Goal: Task Accomplishment & Management: Manage account settings

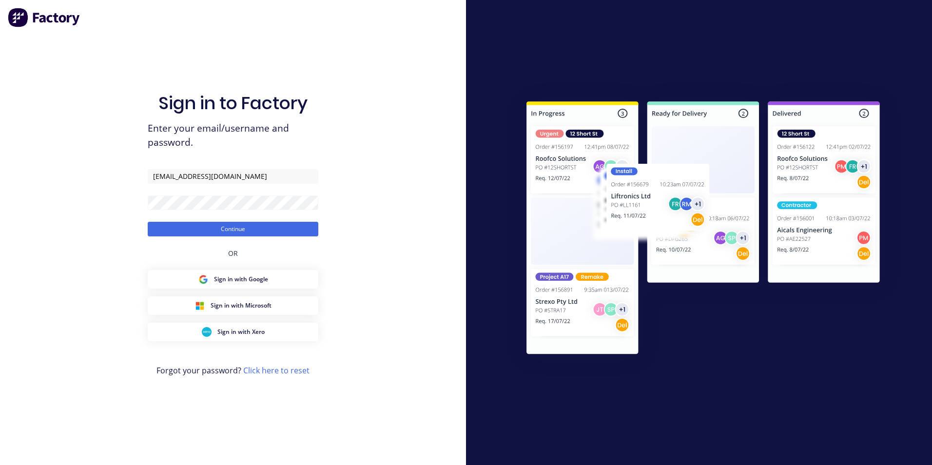
click at [238, 229] on button "Continue" at bounding box center [233, 229] width 171 height 15
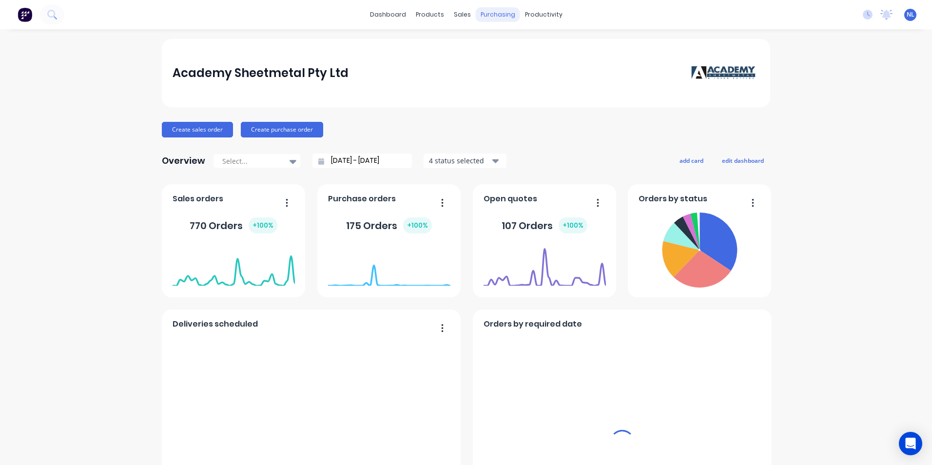
click at [502, 15] on div "purchasing" at bounding box center [498, 14] width 44 height 15
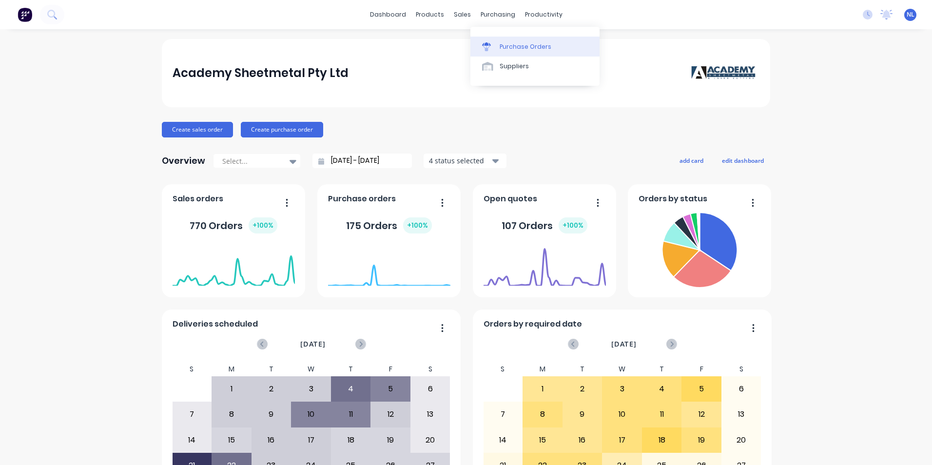
click at [513, 49] on div "Purchase Orders" at bounding box center [525, 46] width 52 height 9
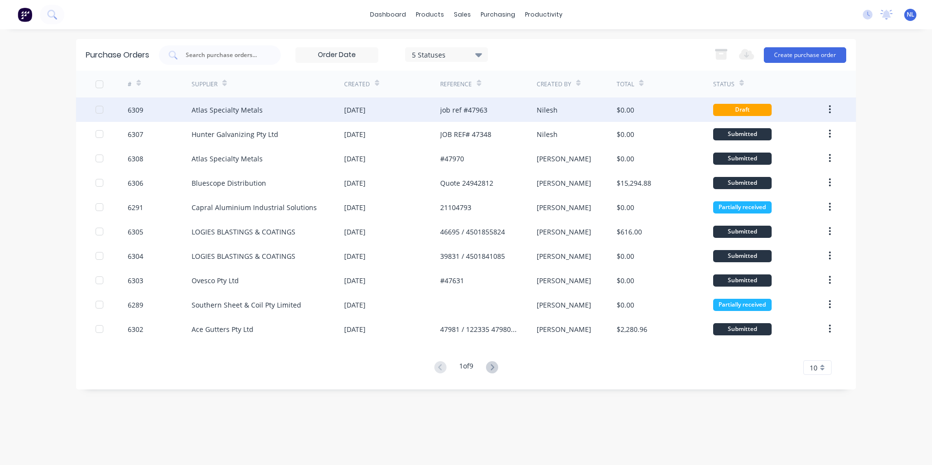
click at [531, 114] on div "job ref #47963" at bounding box center [488, 109] width 96 height 24
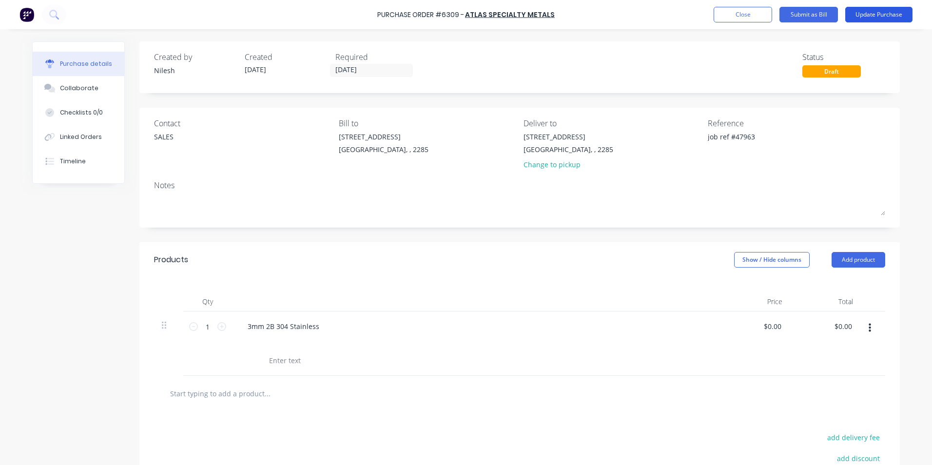
click at [888, 14] on button "Update Purchase" at bounding box center [878, 15] width 67 height 16
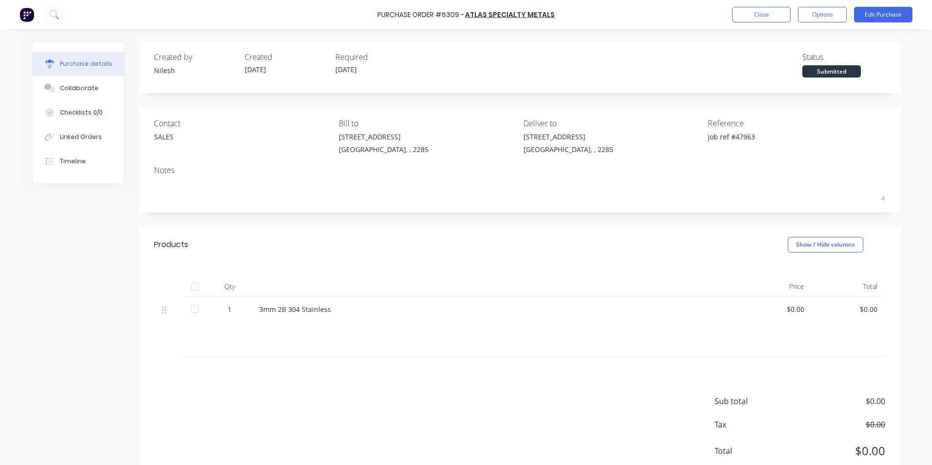
click at [332, 308] on div "3mm 2B 304 Stainless" at bounding box center [495, 309] width 472 height 10
click at [327, 310] on div "3mm 2B 304 Stainless" at bounding box center [495, 309] width 472 height 10
click at [277, 318] on div at bounding box center [495, 325] width 456 height 14
click at [874, 15] on button "Edit Purchase" at bounding box center [883, 15] width 58 height 16
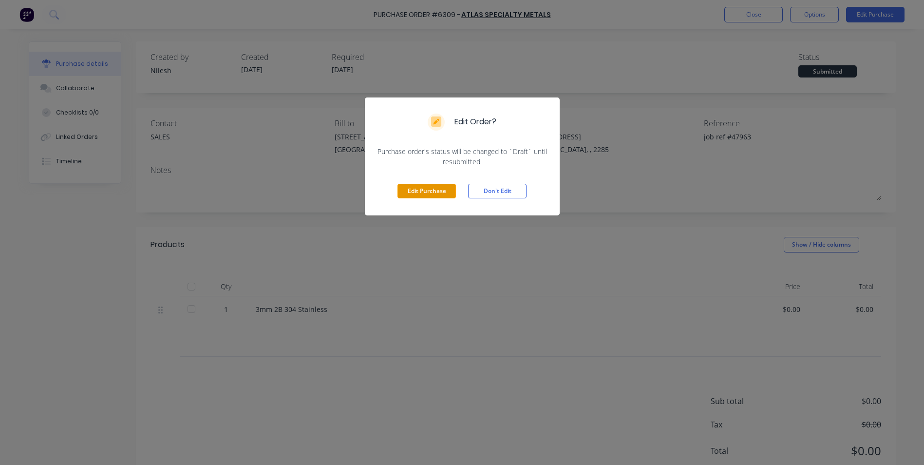
click at [441, 184] on button "Edit Purchase" at bounding box center [427, 191] width 58 height 15
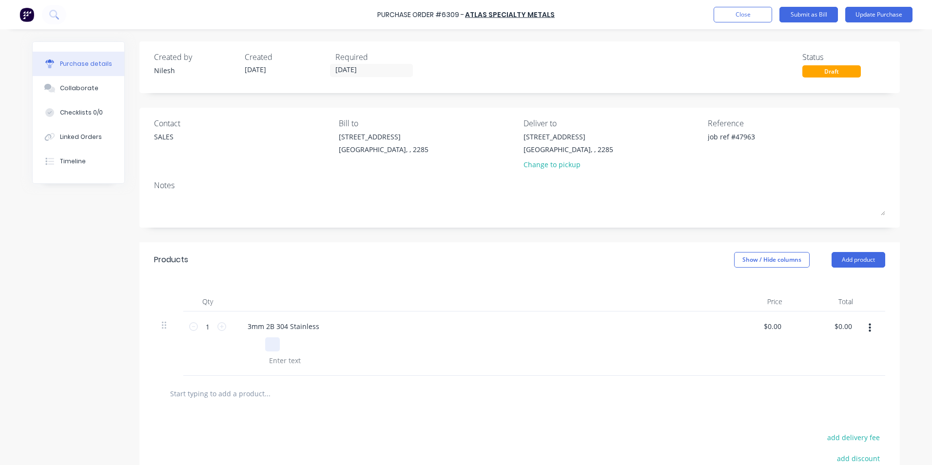
click at [279, 345] on div at bounding box center [473, 344] width 446 height 14
click at [278, 355] on div at bounding box center [284, 360] width 39 height 14
click at [271, 342] on div at bounding box center [272, 344] width 15 height 14
type textarea "x"
click at [251, 343] on div at bounding box center [257, 344] width 15 height 14
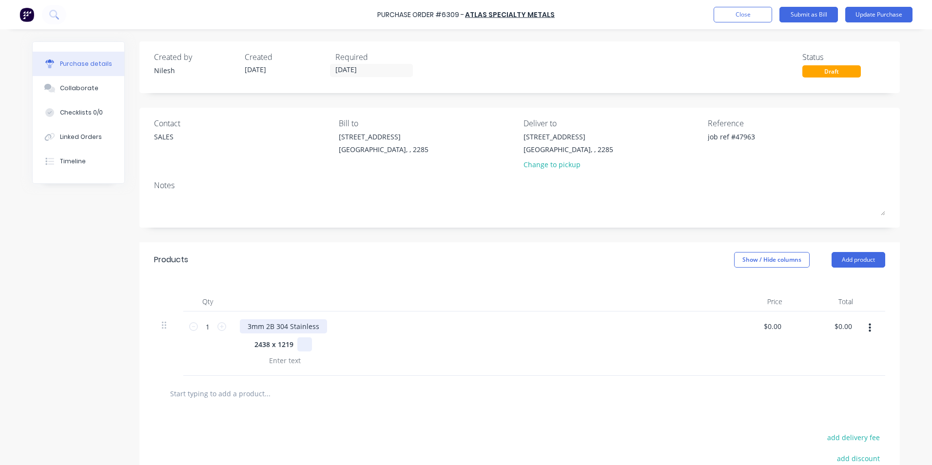
type textarea "x"
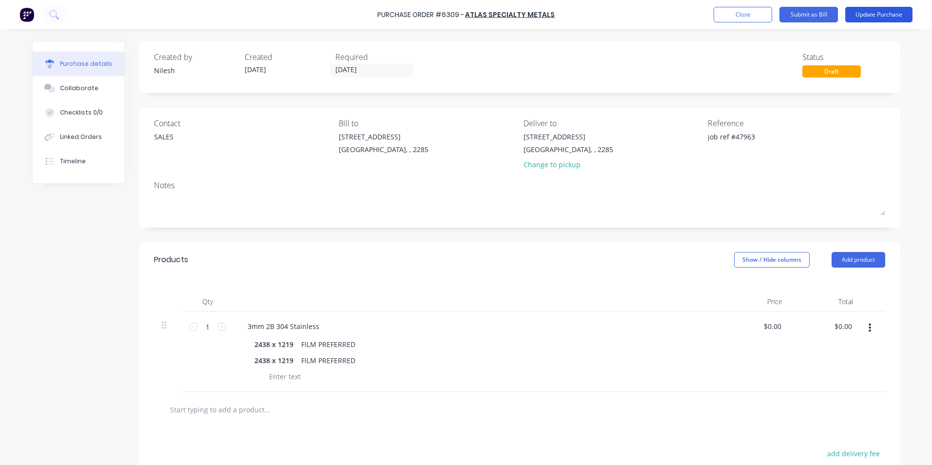
click at [881, 18] on button "Update Purchase" at bounding box center [878, 15] width 67 height 16
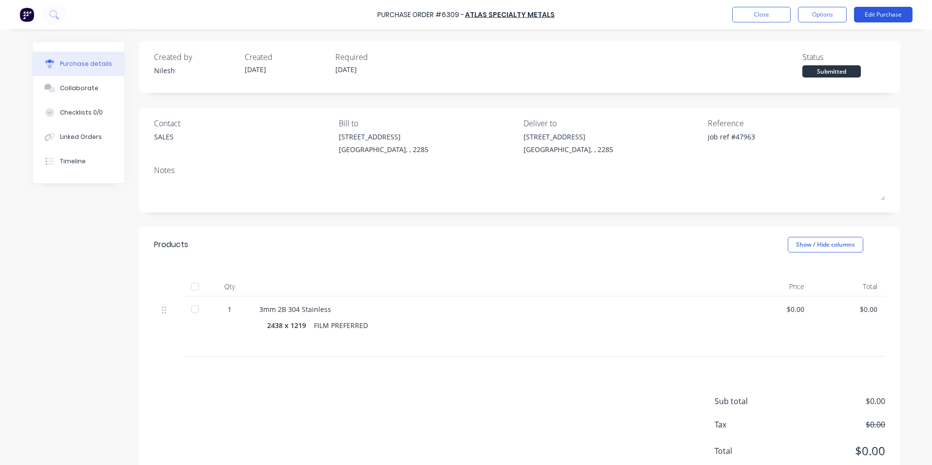
click at [882, 14] on button "Edit Purchase" at bounding box center [883, 15] width 58 height 16
click at [826, 19] on button "Options" at bounding box center [822, 15] width 49 height 16
click at [798, 40] on div "Print / Email" at bounding box center [800, 40] width 75 height 14
click at [805, 79] on div "Without pricing" at bounding box center [800, 79] width 75 height 14
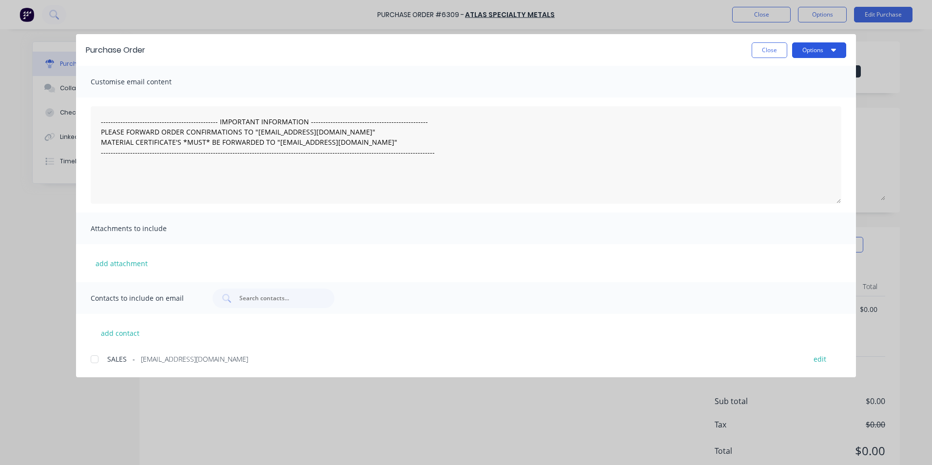
click at [816, 49] on button "Options" at bounding box center [819, 50] width 54 height 16
click at [808, 85] on button "Print" at bounding box center [799, 94] width 93 height 19
click at [772, 44] on button "Close" at bounding box center [769, 50] width 36 height 16
type textarea "x"
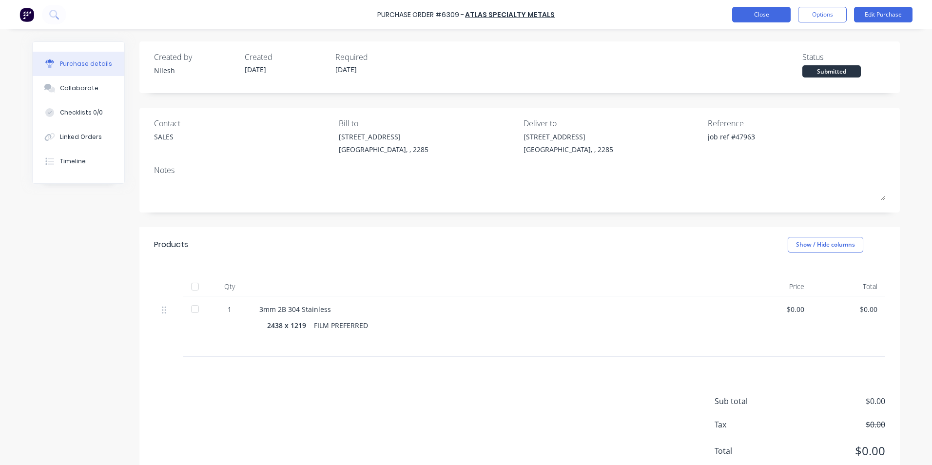
click at [759, 18] on button "Close" at bounding box center [761, 15] width 58 height 16
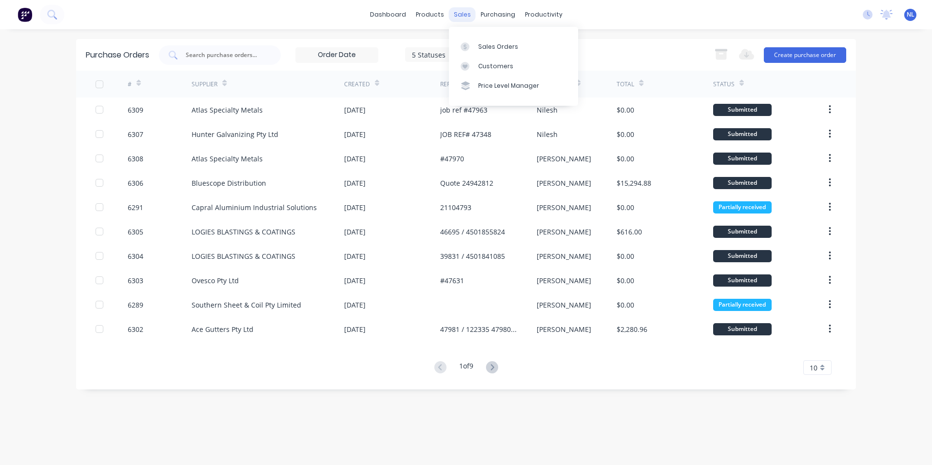
click at [472, 19] on div "sales" at bounding box center [462, 14] width 27 height 15
click at [557, 42] on div "Workflow" at bounding box center [560, 46] width 29 height 9
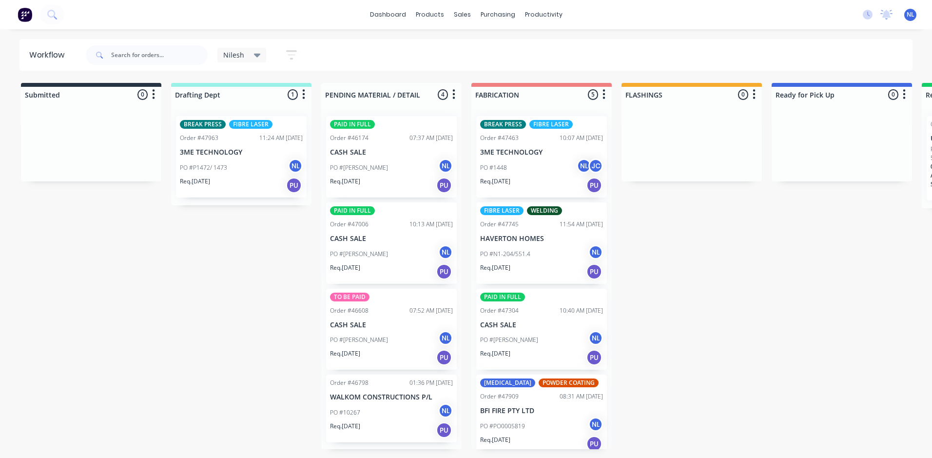
scroll to position [80, 0]
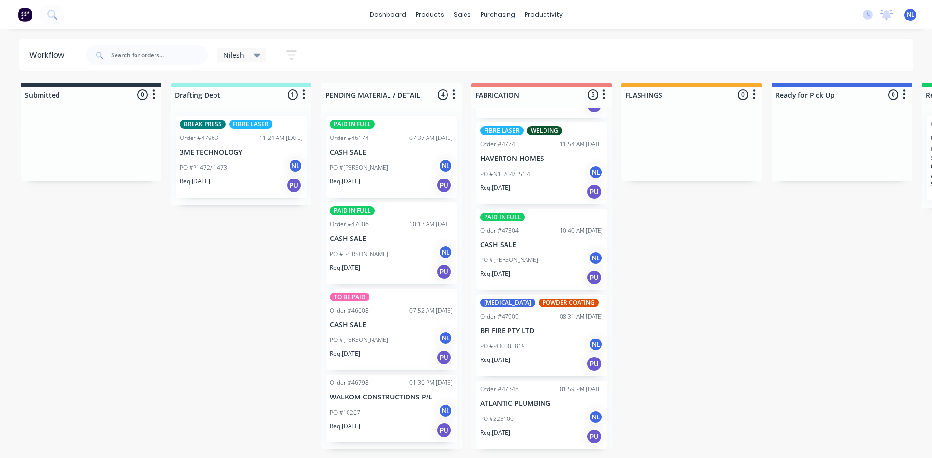
click at [556, 369] on div "Req. [DATE] PU" at bounding box center [541, 363] width 123 height 17
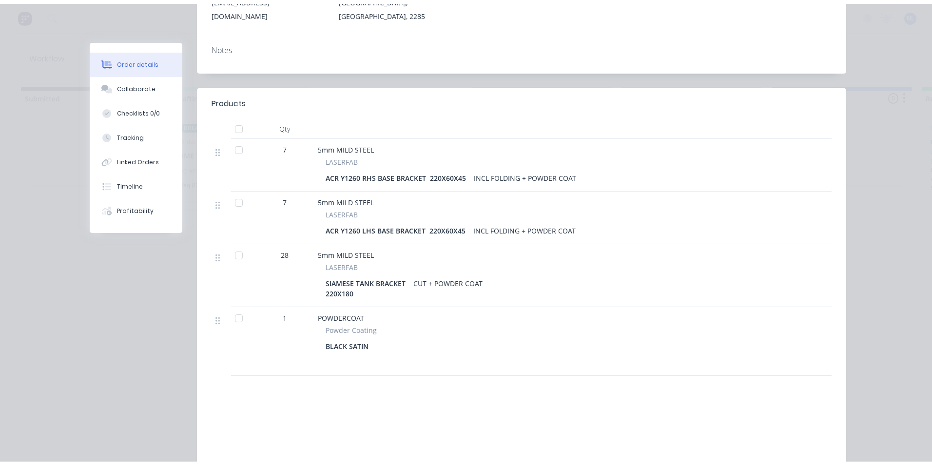
scroll to position [0, 0]
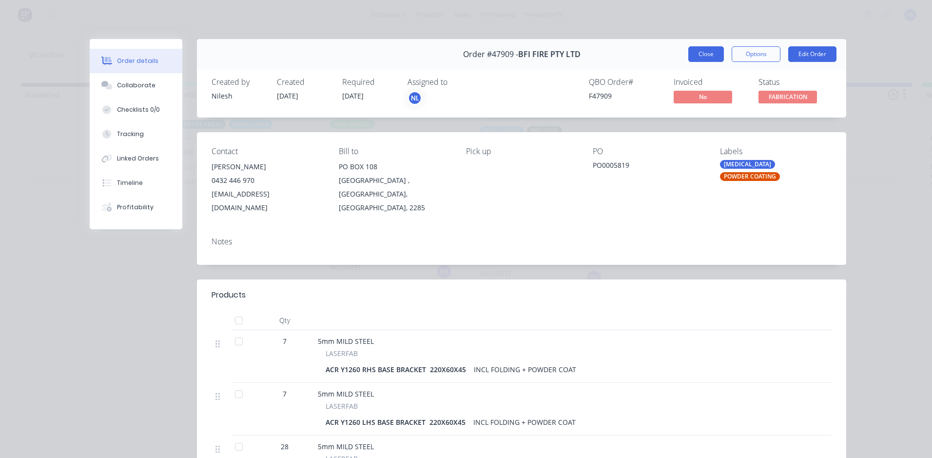
click at [693, 60] on button "Close" at bounding box center [706, 54] width 36 height 16
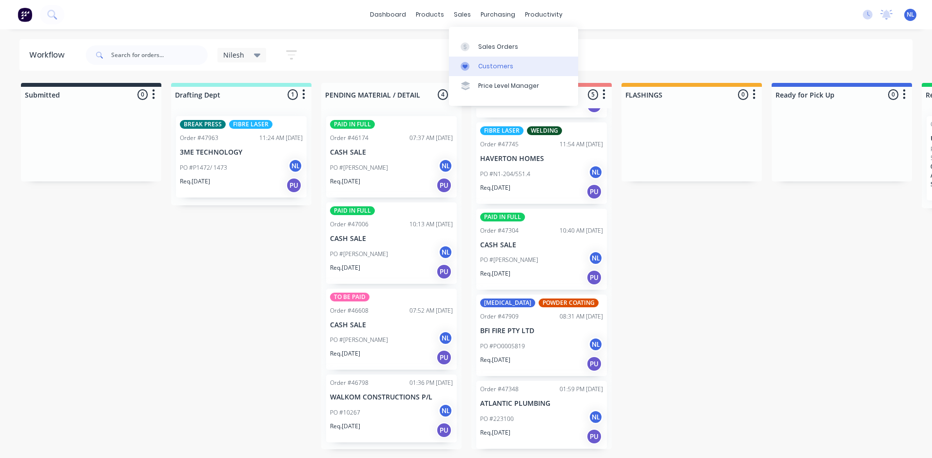
drag, startPoint x: 491, startPoint y: 59, endPoint x: 481, endPoint y: 59, distance: 9.7
click at [491, 59] on link "Customers" at bounding box center [513, 66] width 129 height 19
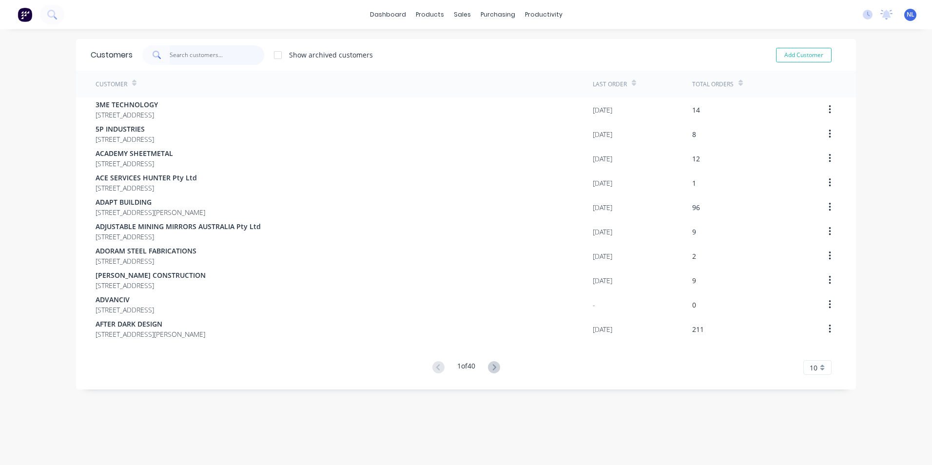
click at [218, 54] on input "text" at bounding box center [217, 54] width 95 height 19
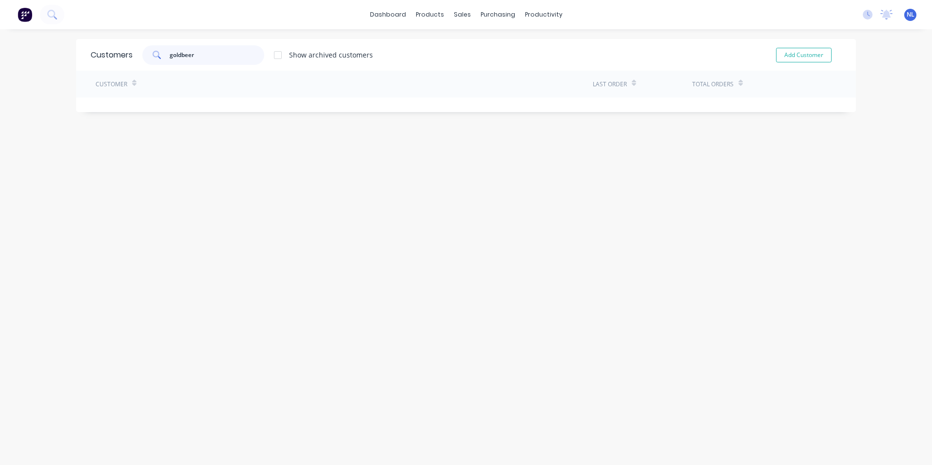
type input "goldbeer"
click at [268, 61] on div at bounding box center [277, 54] width 19 height 19
click at [269, 58] on div at bounding box center [277, 54] width 19 height 19
